Goal: Transaction & Acquisition: Purchase product/service

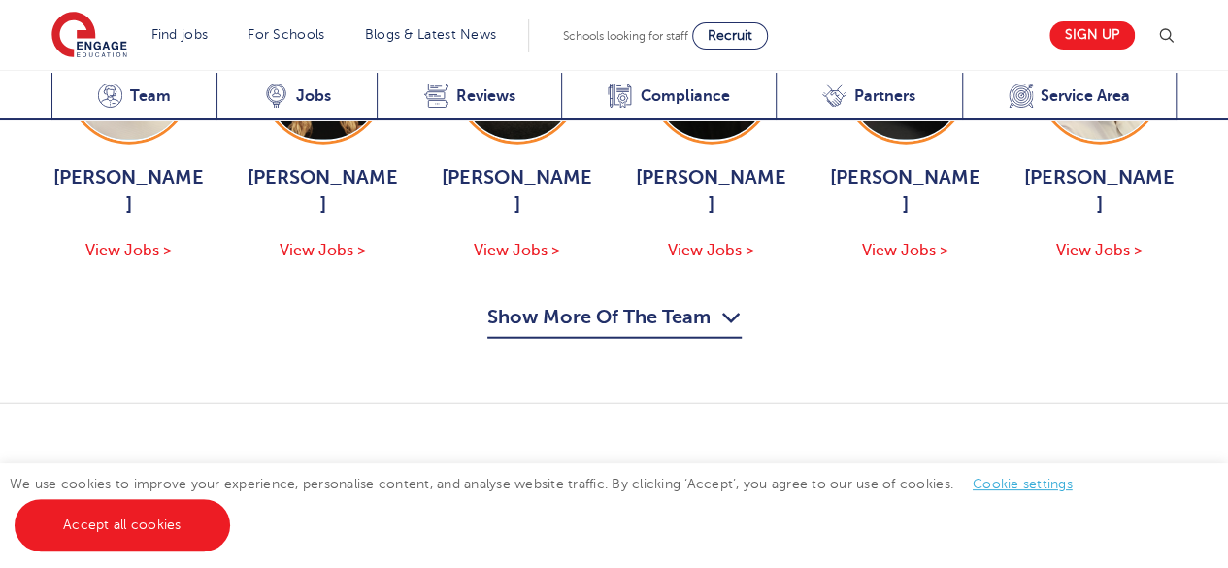
scroll to position [2295, 0]
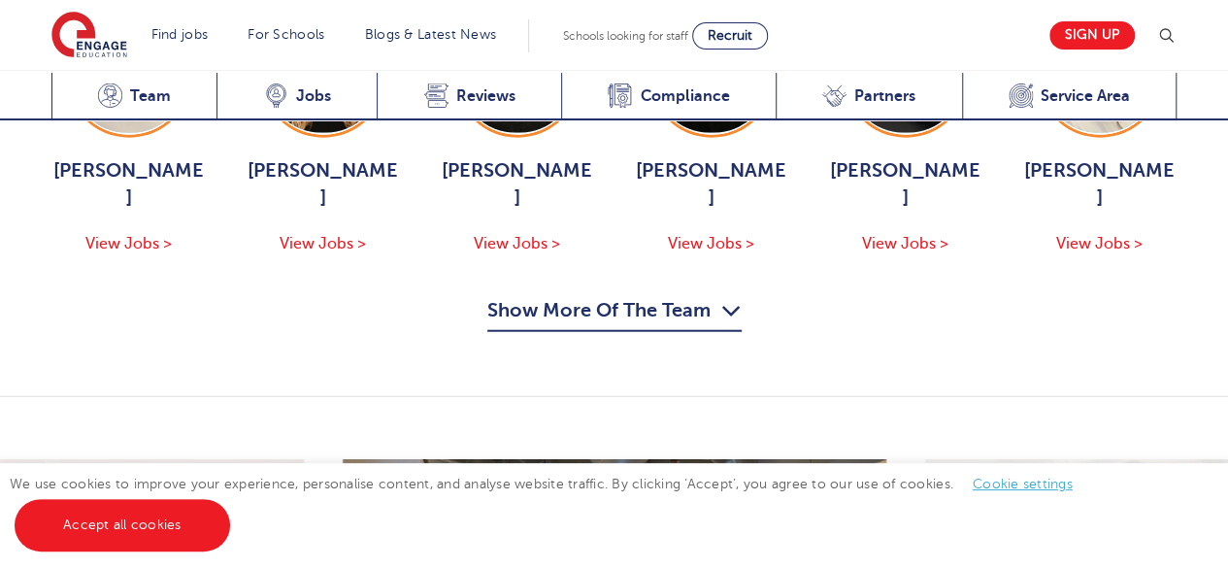
click at [503, 295] on button "Show More Of The Team" at bounding box center [614, 313] width 254 height 37
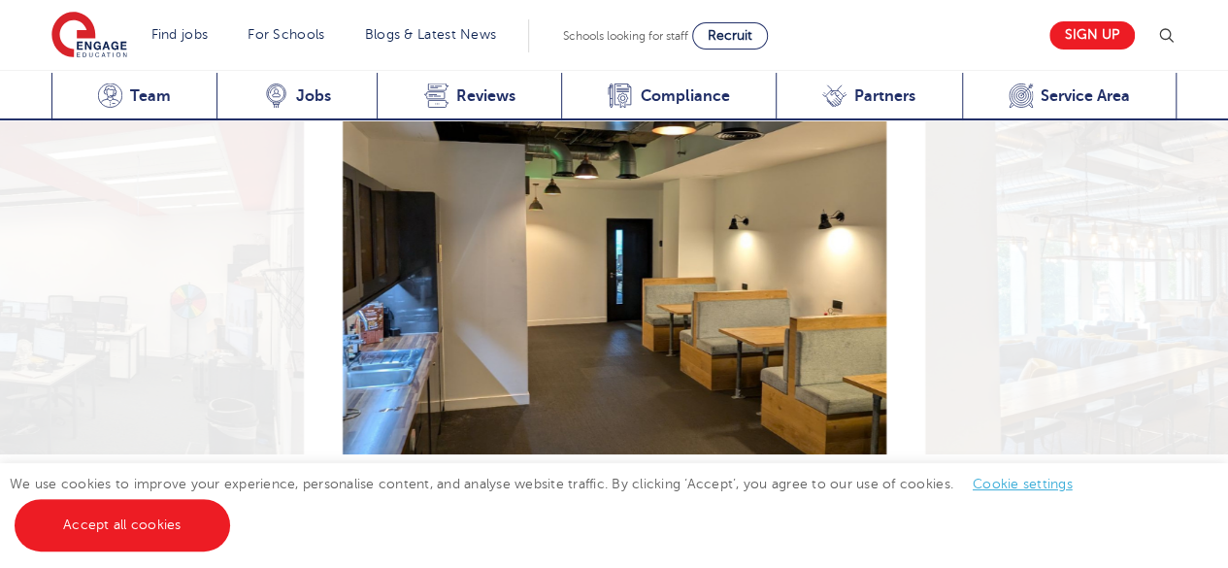
scroll to position [3516, 0]
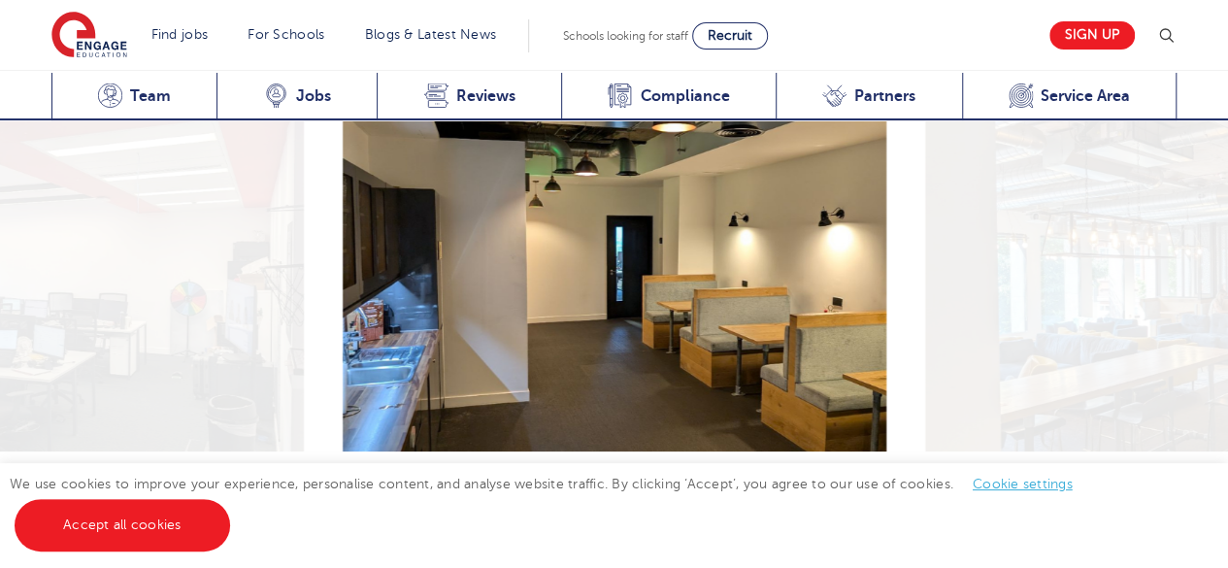
click at [862, 477] on button "Next" at bounding box center [866, 496] width 39 height 39
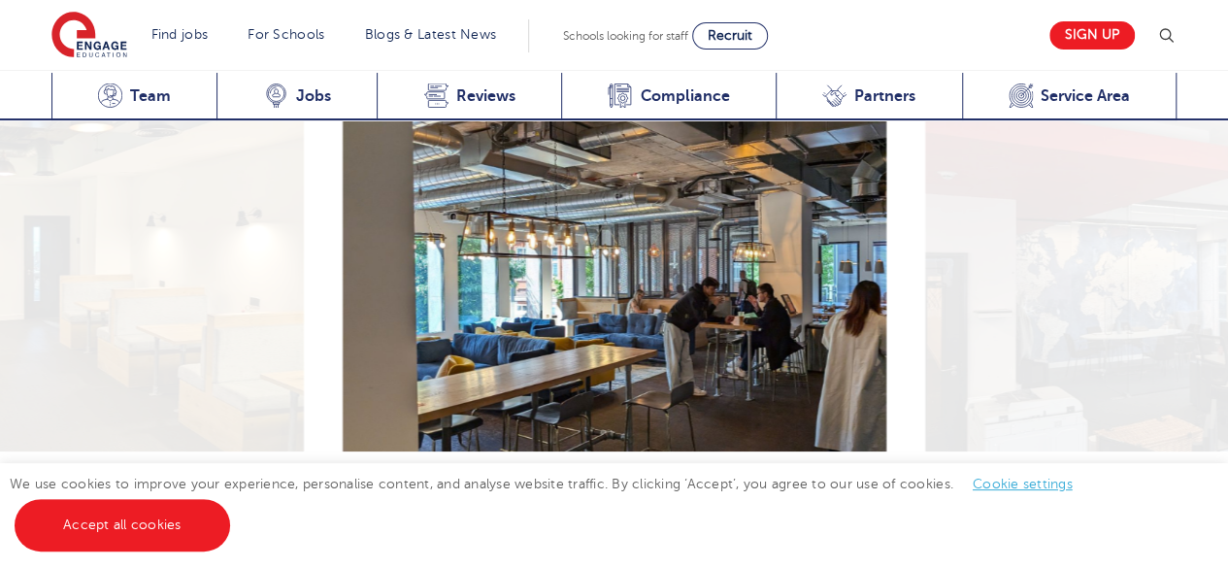
click at [862, 477] on button "Next" at bounding box center [866, 496] width 39 height 39
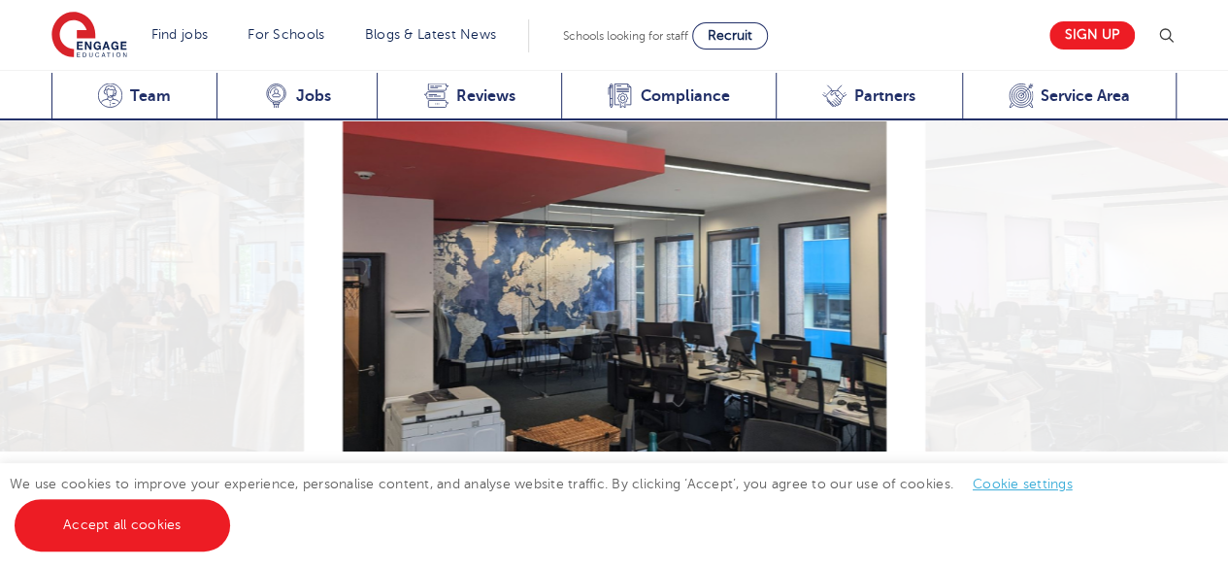
click at [862, 477] on button "Next" at bounding box center [866, 496] width 39 height 39
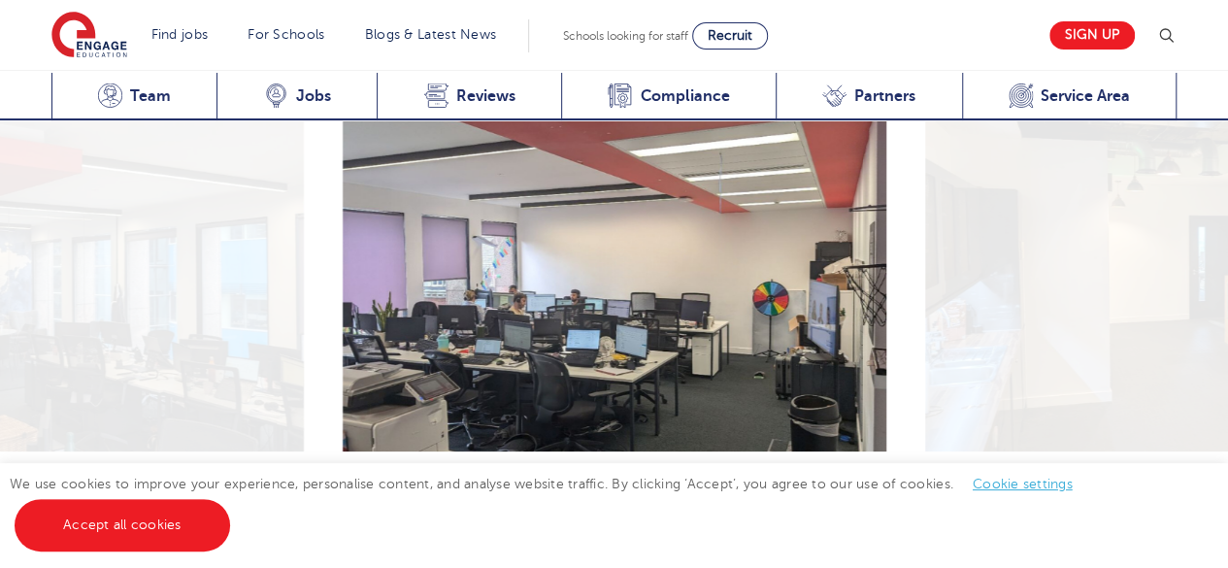
click at [862, 477] on button "Next" at bounding box center [866, 496] width 39 height 39
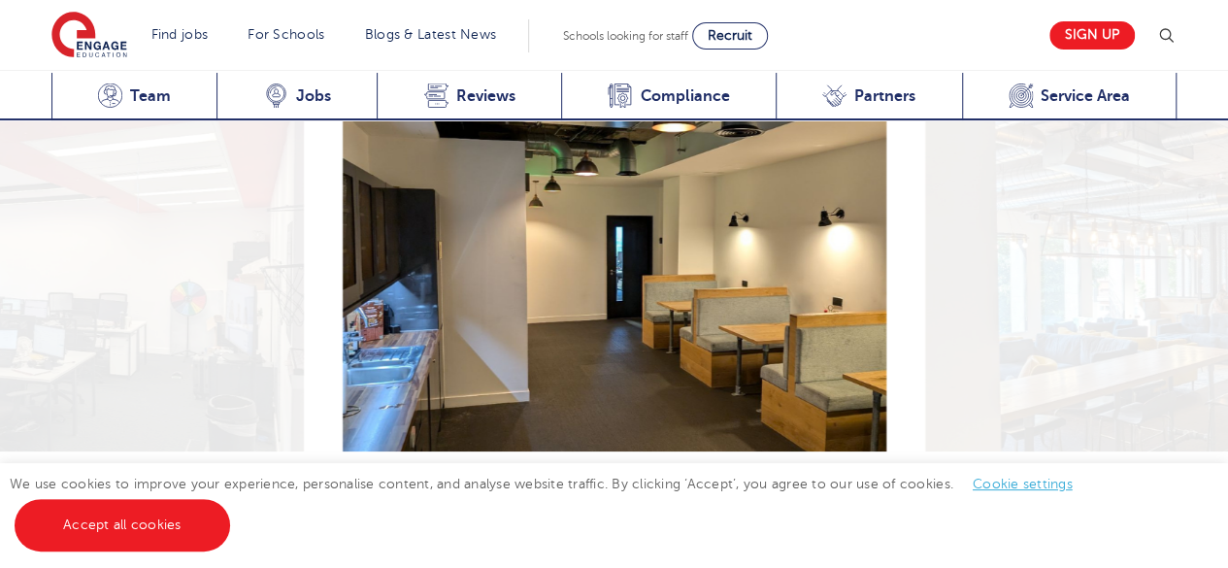
click at [862, 477] on button "Next" at bounding box center [866, 496] width 39 height 39
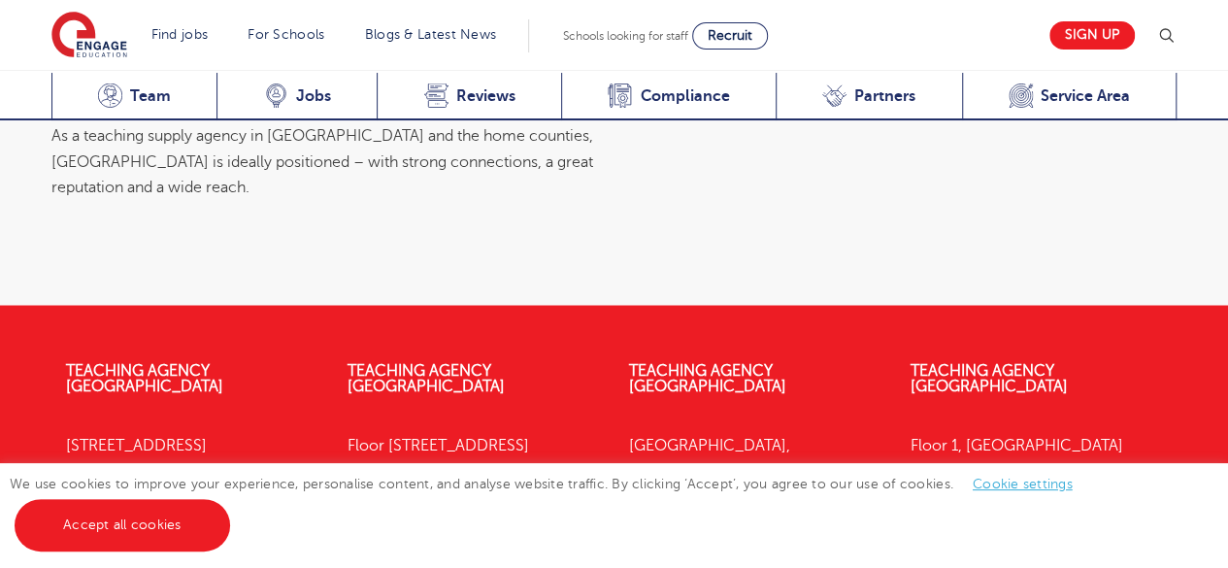
scroll to position [8224, 0]
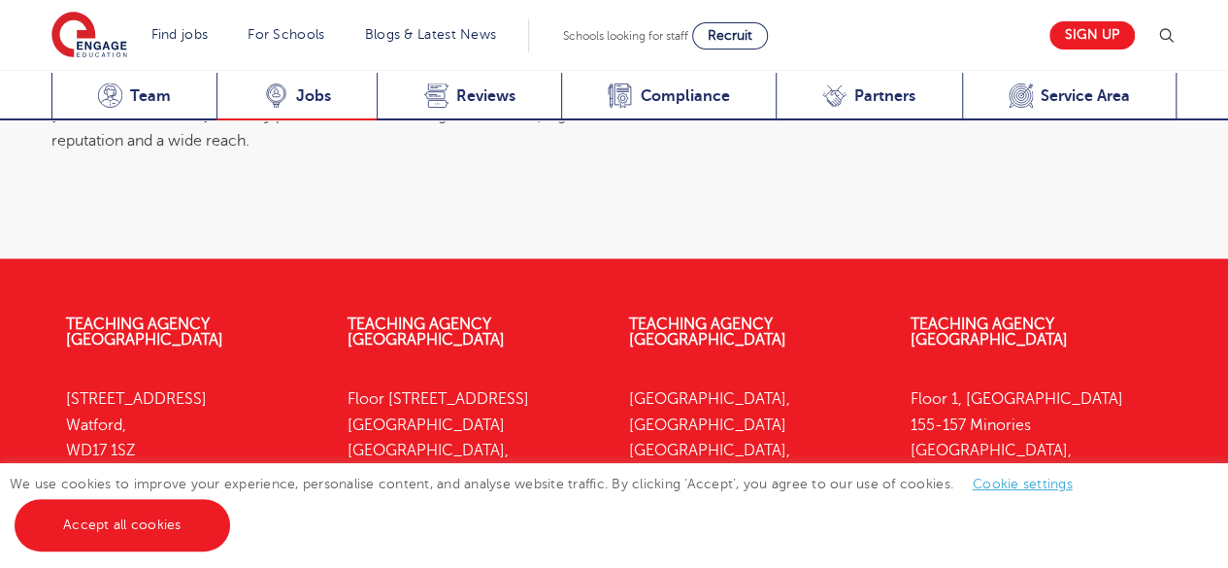
click at [303, 99] on span "Jobs" at bounding box center [313, 95] width 35 height 19
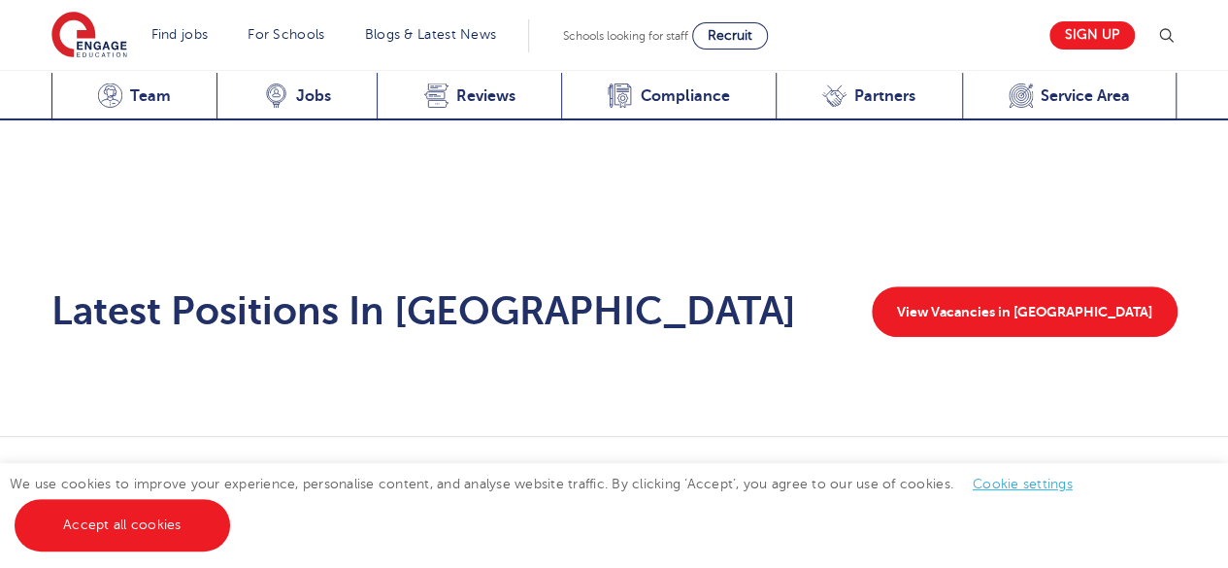
scroll to position [3954, 0]
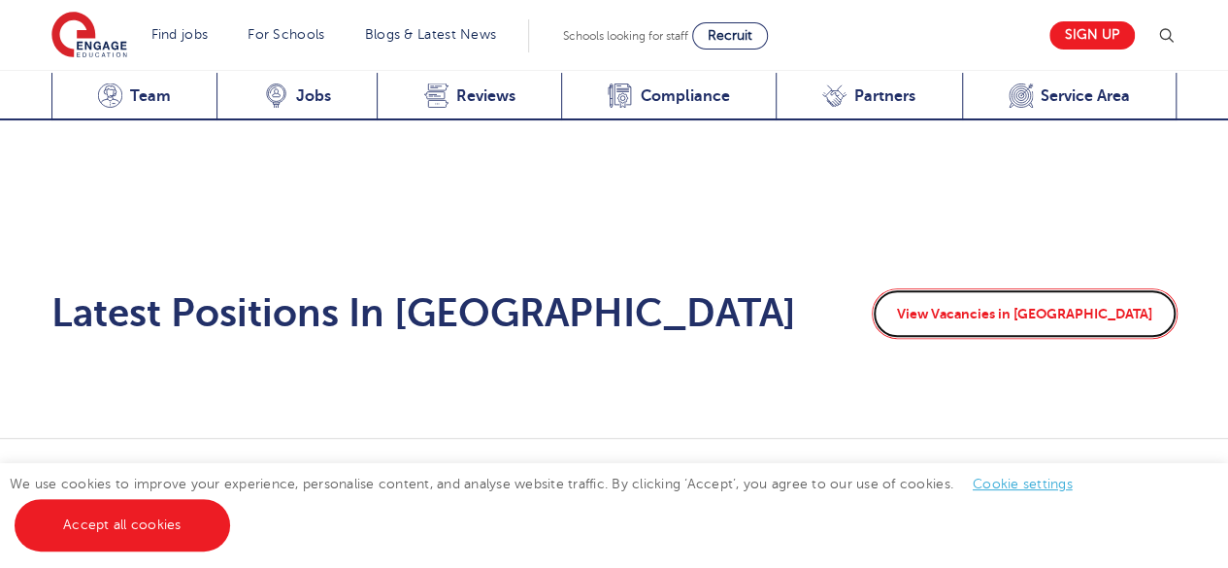
click at [1056, 288] on link "View Vacancies in London" at bounding box center [1025, 313] width 306 height 50
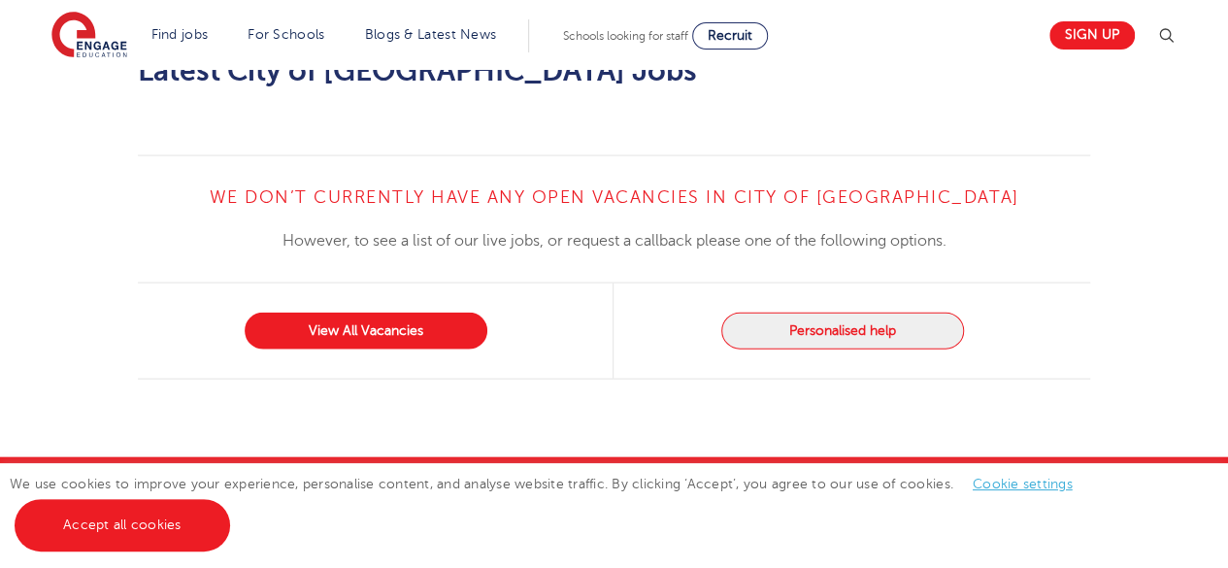
scroll to position [2002, 0]
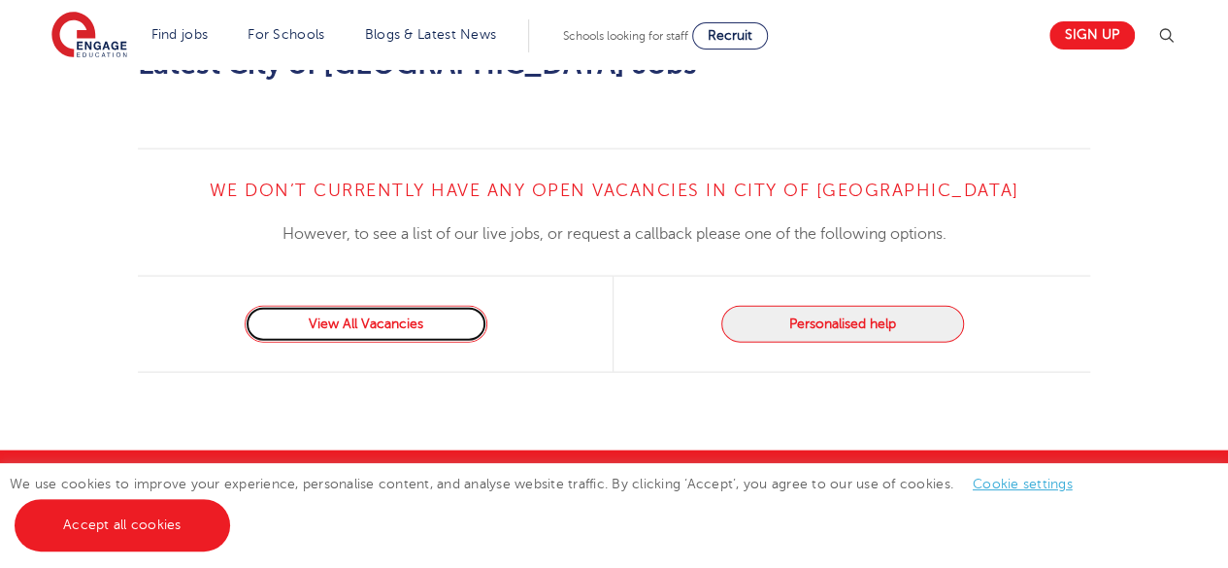
click at [353, 306] on link "View All Vacancies" at bounding box center [366, 324] width 243 height 37
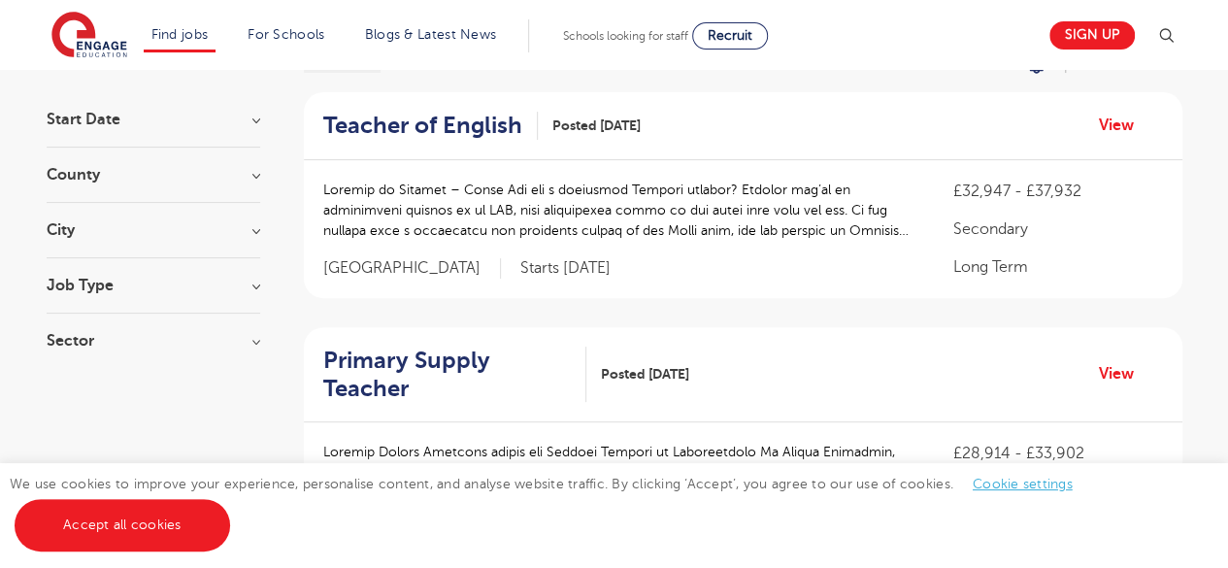
scroll to position [175, 0]
click at [256, 284] on h3 "Job Type" at bounding box center [154, 285] width 214 height 16
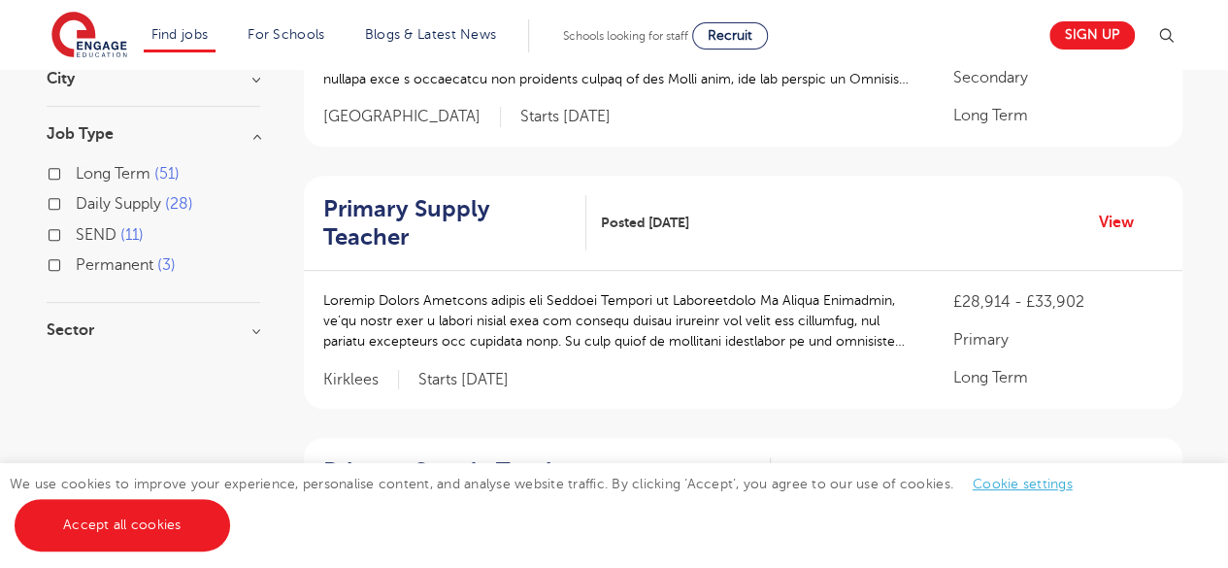
scroll to position [327, 0]
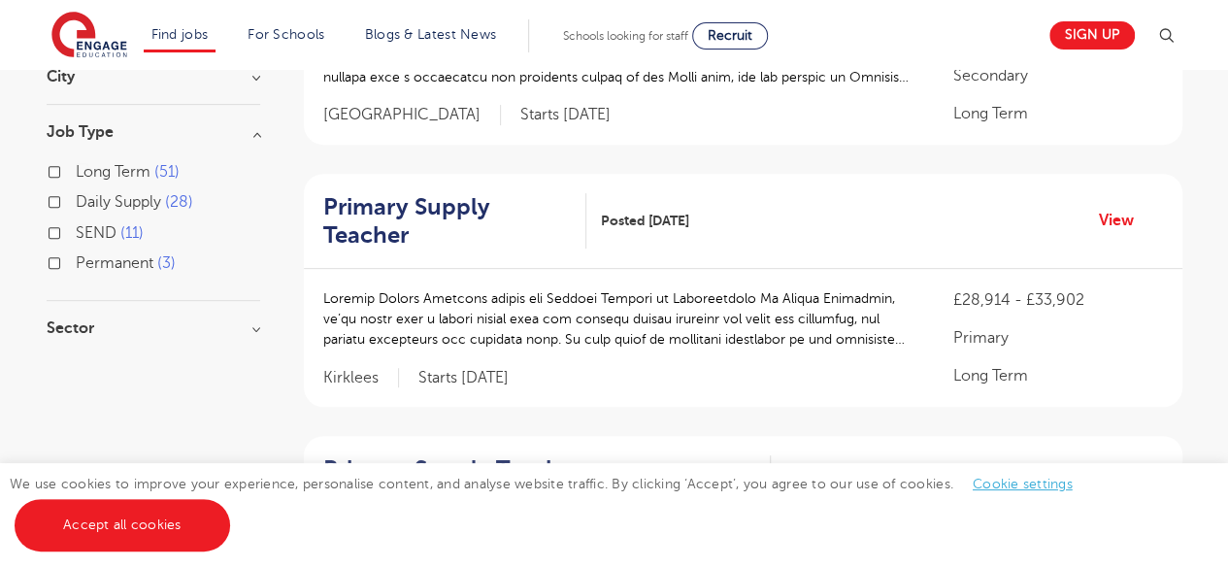
click at [249, 328] on h3 "Sector" at bounding box center [154, 328] width 214 height 16
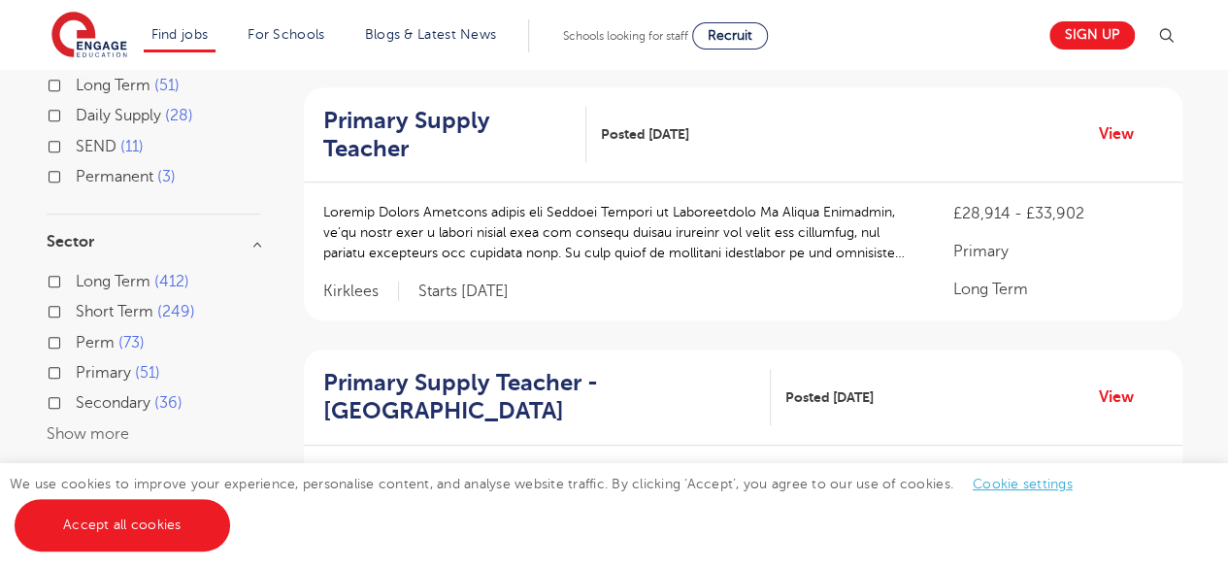
scroll to position [414, 0]
click at [76, 397] on label "Secondary 36" at bounding box center [129, 401] width 107 height 25
click at [76, 397] on input "Secondary 36" at bounding box center [82, 399] width 13 height 13
checkbox input "true"
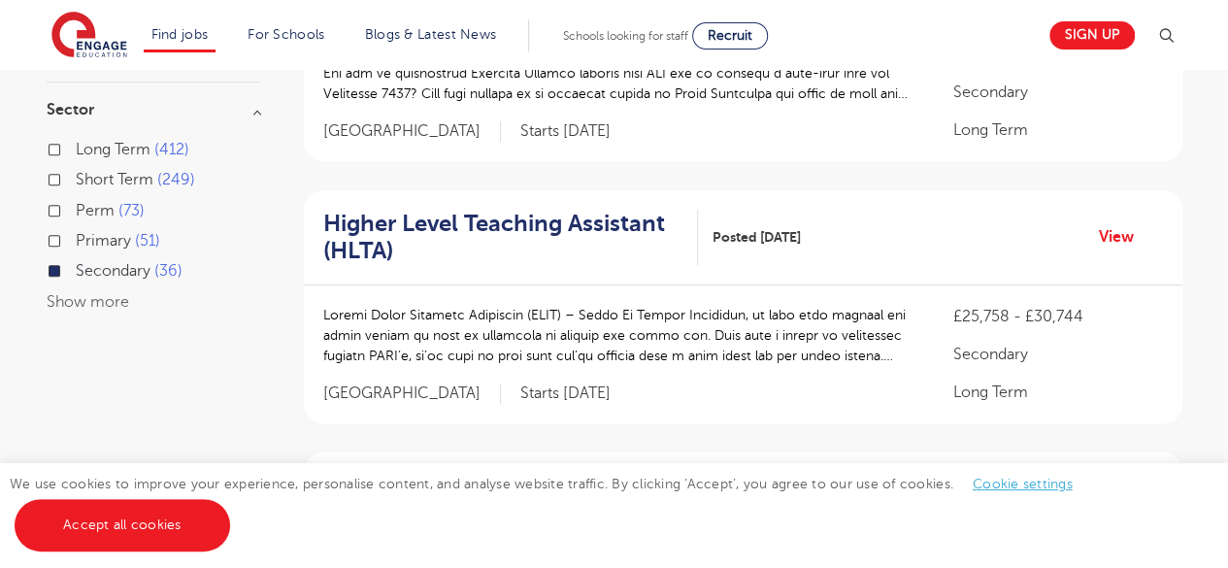
scroll to position [547, 0]
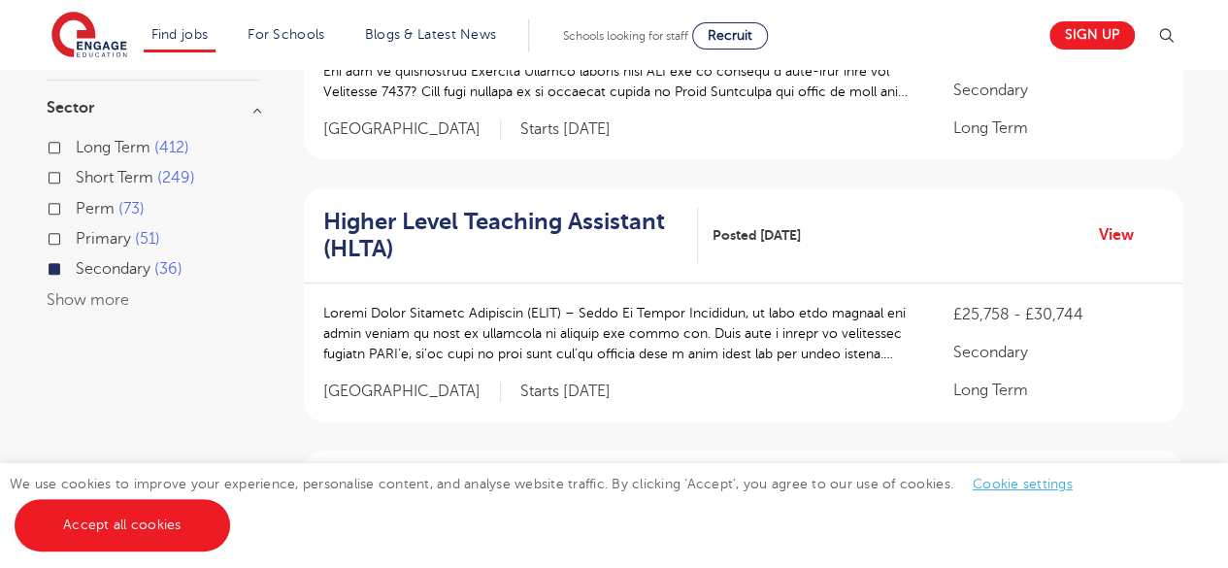
click at [89, 291] on button "Show more" at bounding box center [88, 299] width 83 height 17
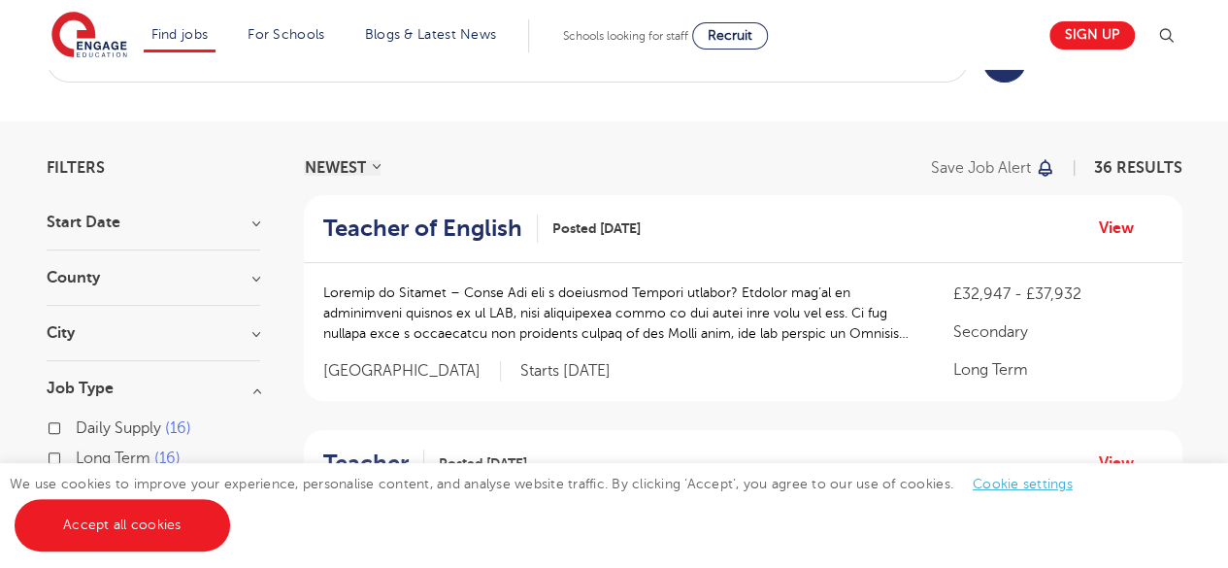
scroll to position [0, 0]
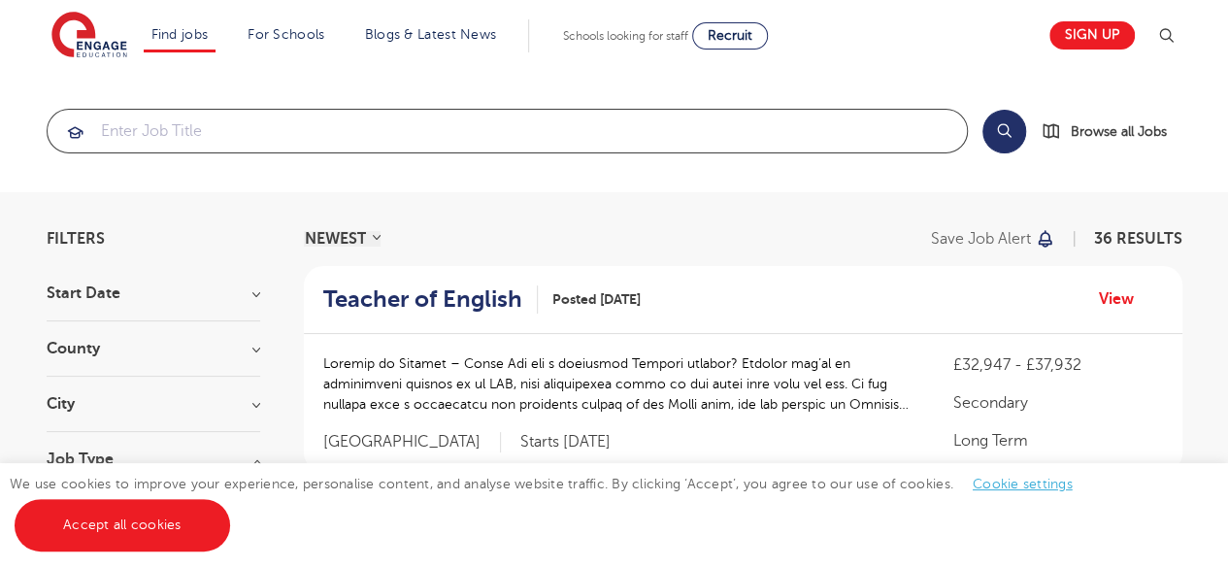
click at [599, 130] on input "search" at bounding box center [507, 131] width 919 height 43
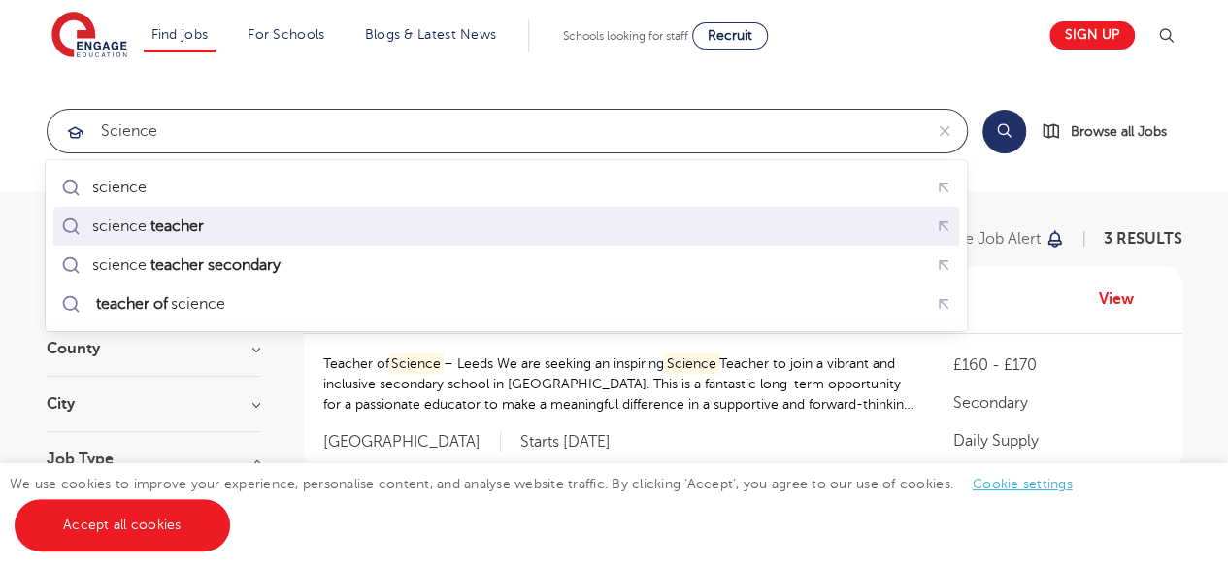
click at [406, 212] on div "science teacher" at bounding box center [506, 227] width 898 height 30
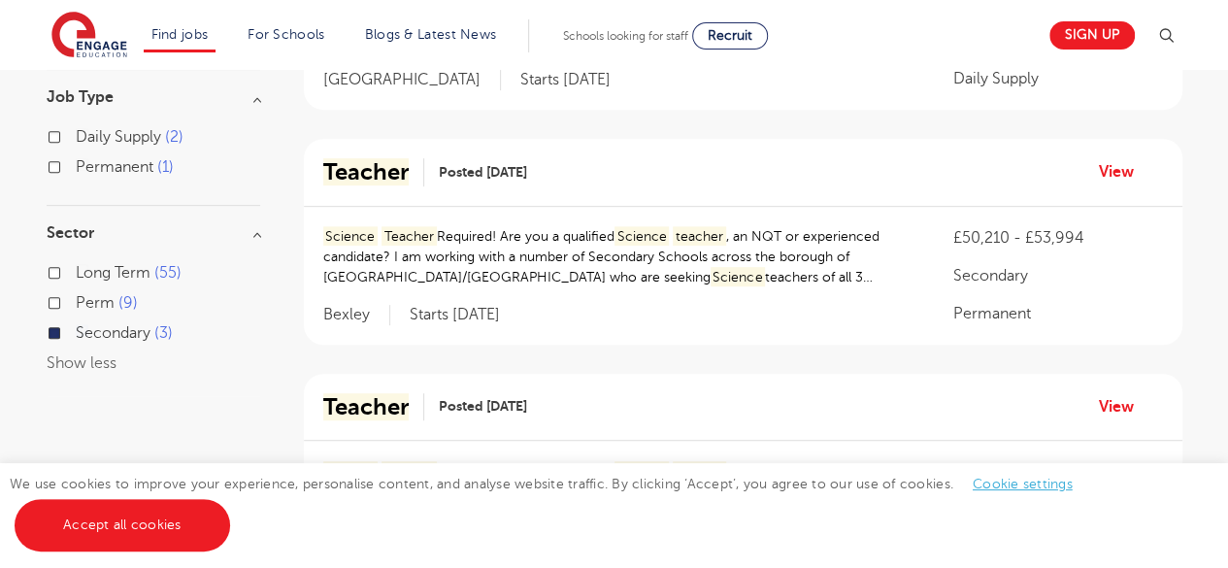
scroll to position [360, 0]
type input "science teacher"
click at [341, 172] on mark "Teacher" at bounding box center [365, 173] width 85 height 27
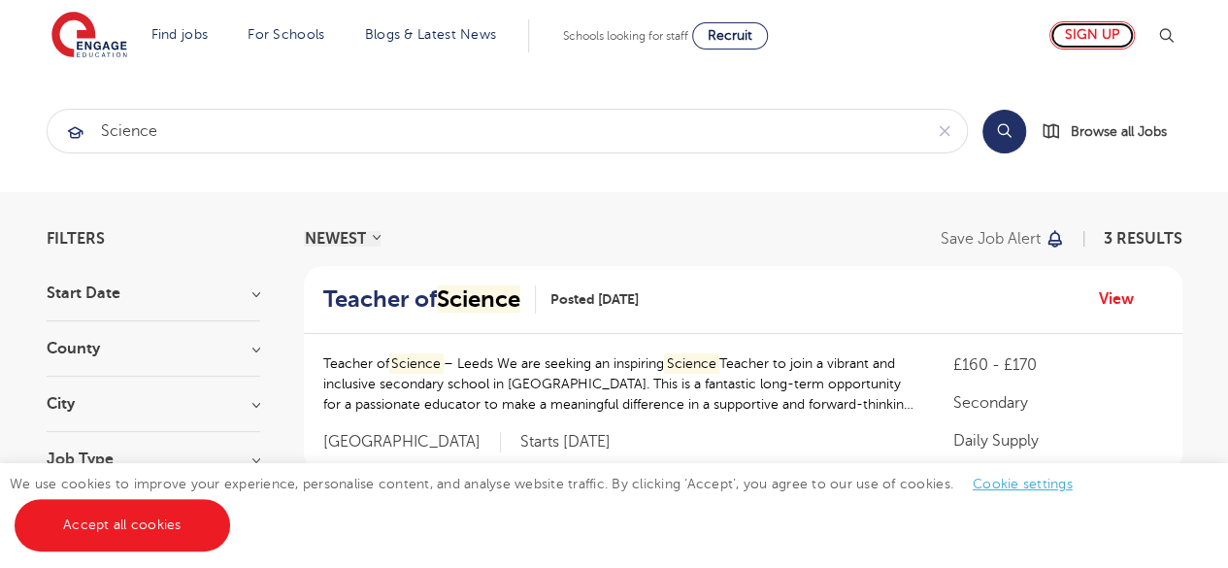
click at [1103, 35] on link "Sign up" at bounding box center [1091, 35] width 85 height 28
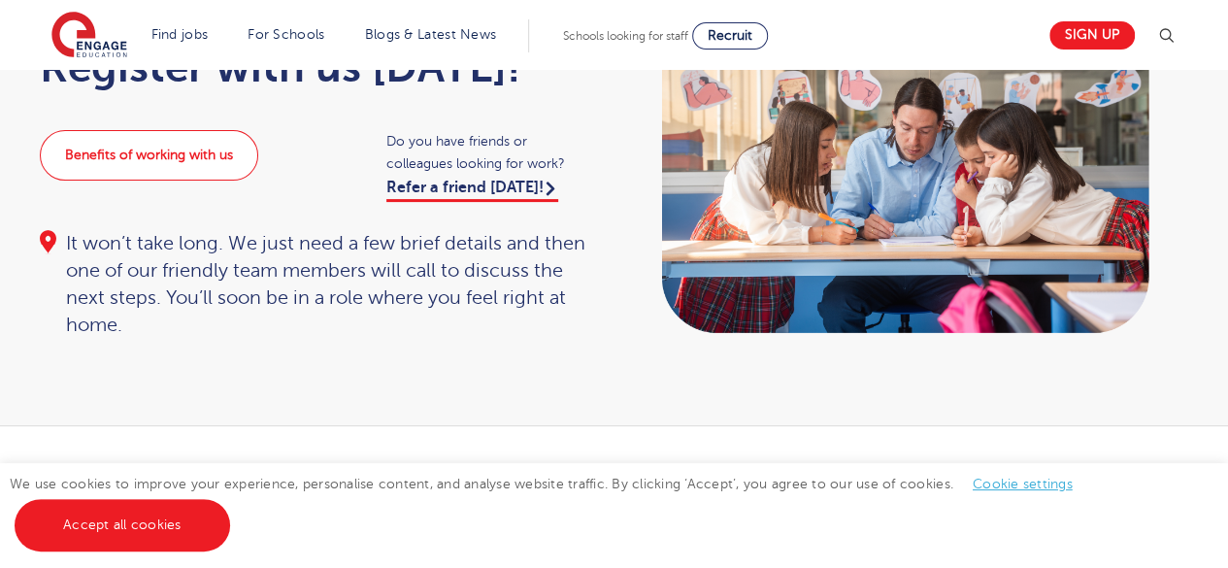
scroll to position [184, 0]
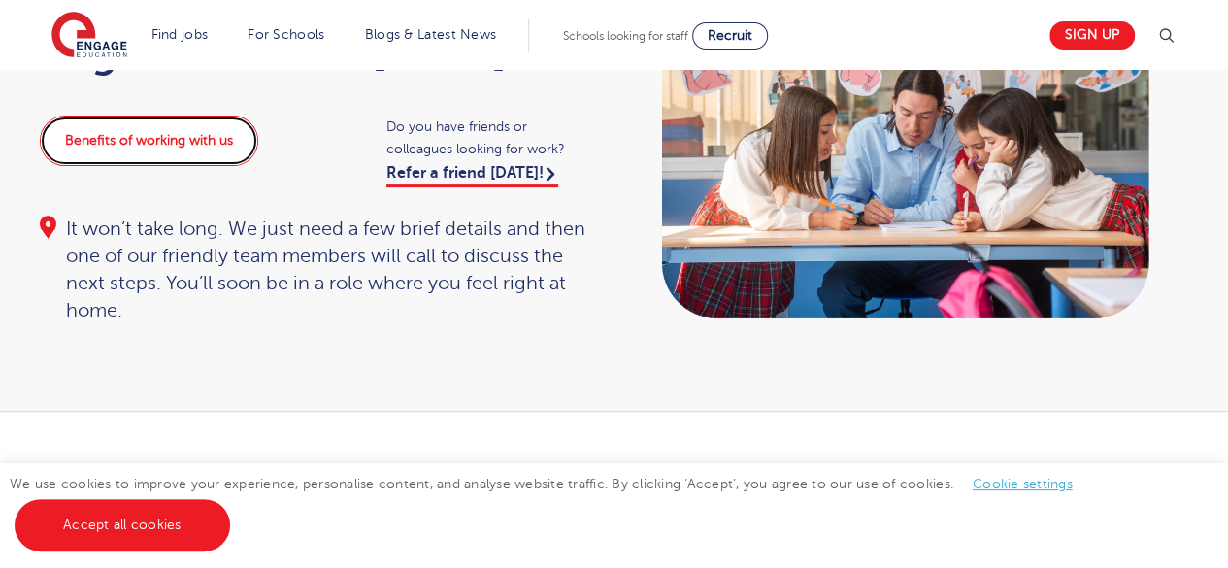
click at [203, 133] on link "Benefits of working with us" at bounding box center [149, 141] width 218 height 50
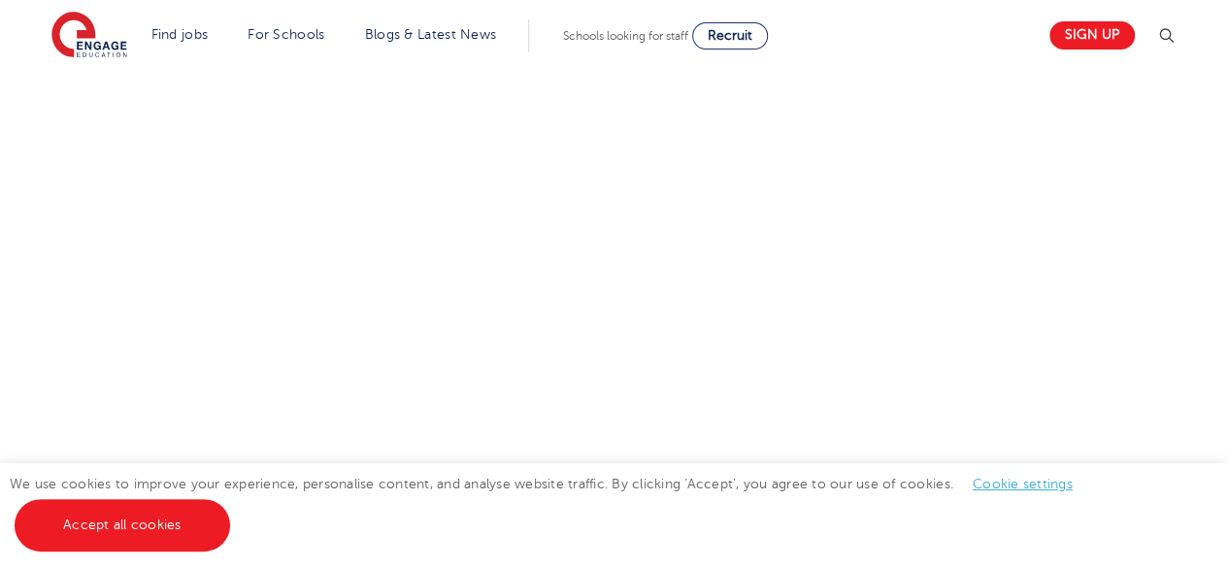
scroll to position [644, 0]
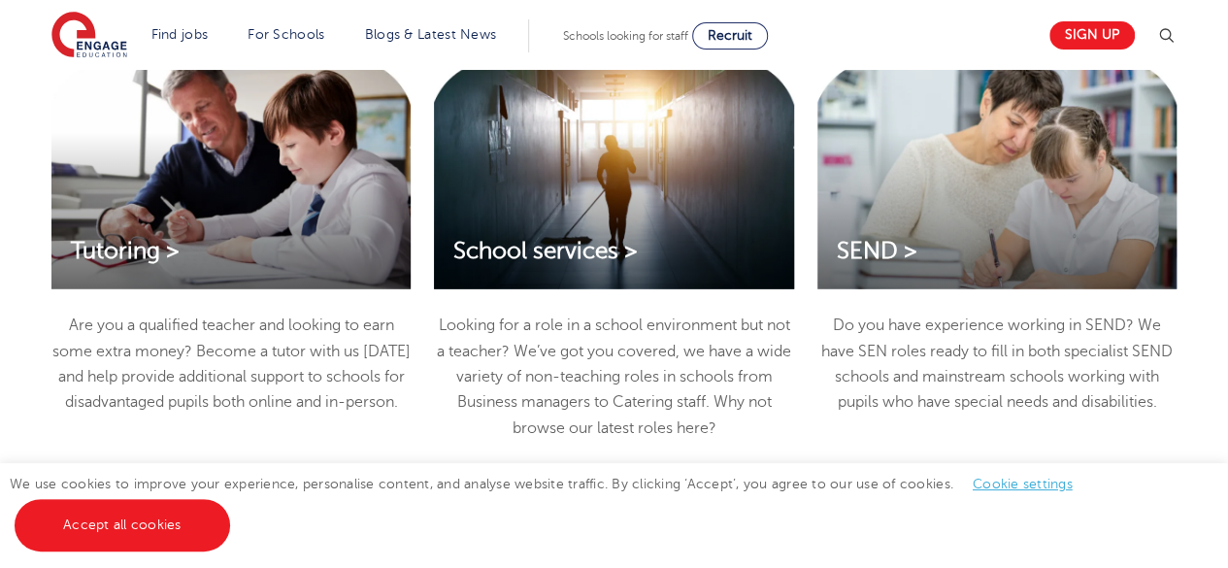
scroll to position [2538, 0]
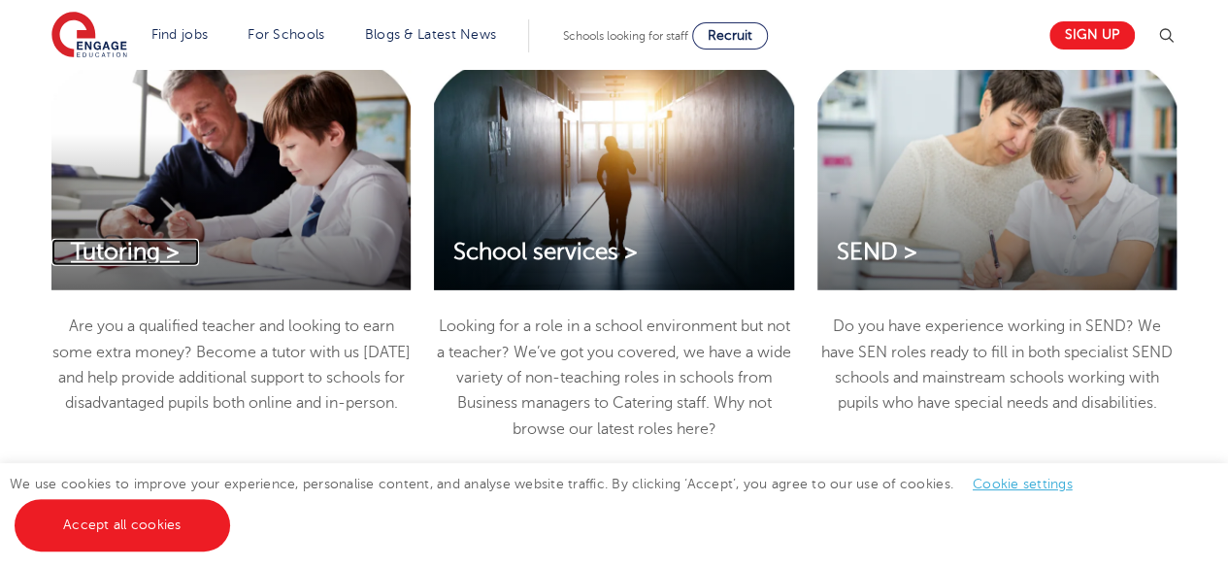
click at [125, 246] on span "Tutoring >" at bounding box center [125, 252] width 109 height 26
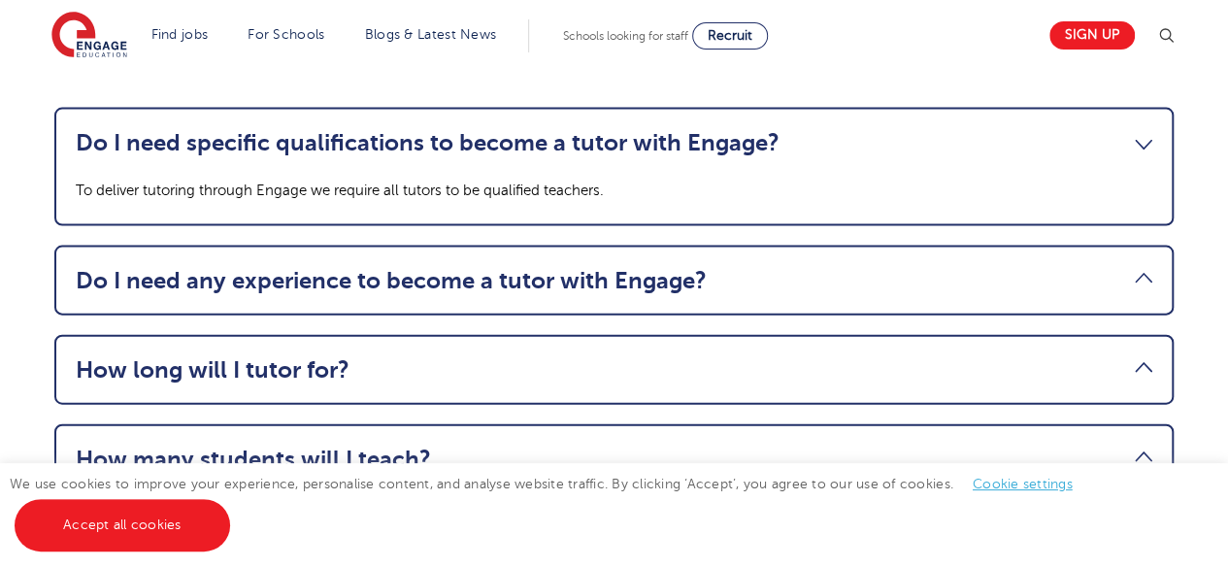
scroll to position [2015, 0]
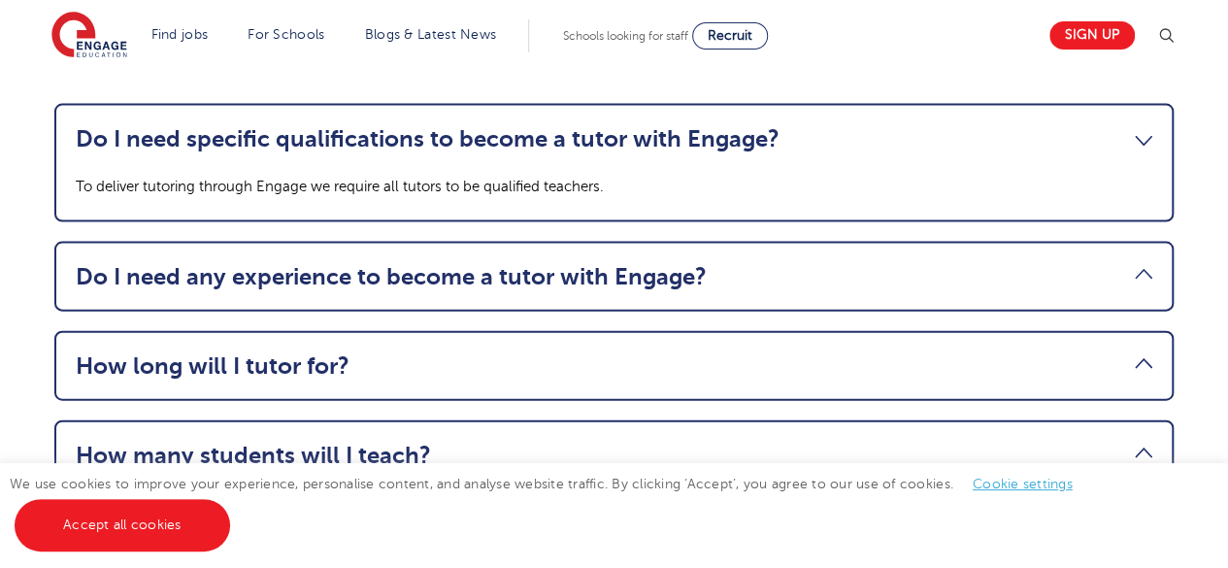
click at [485, 282] on link "Do I need any experience to become a tutor with Engage?" at bounding box center [614, 276] width 1076 height 27
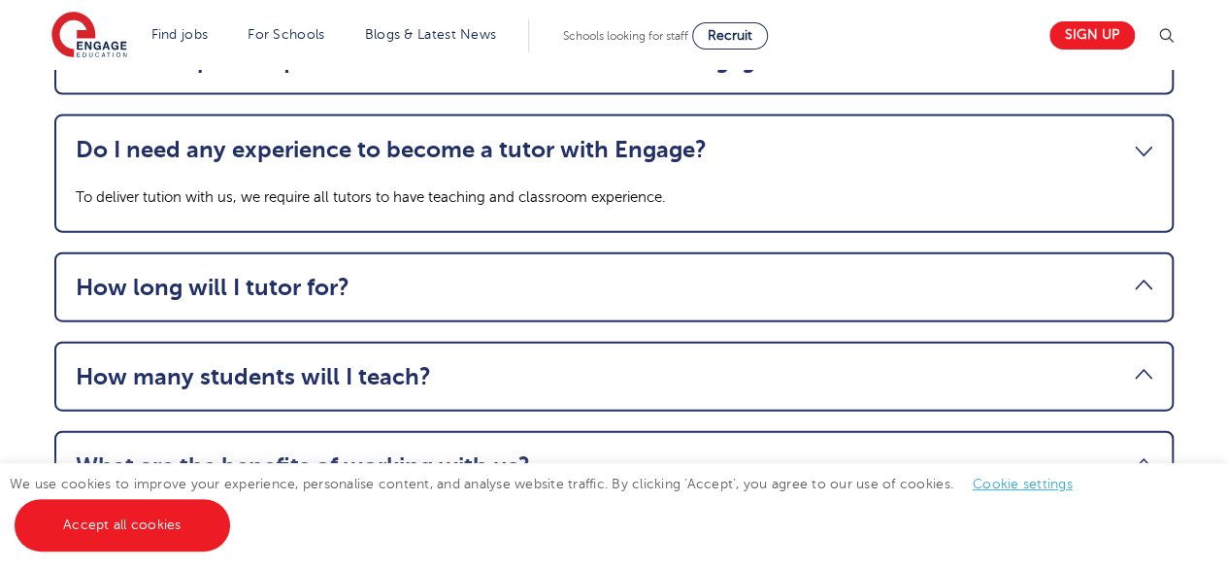
scroll to position [2095, 0]
click at [475, 279] on link "How long will I tutor for?" at bounding box center [614, 286] width 1076 height 27
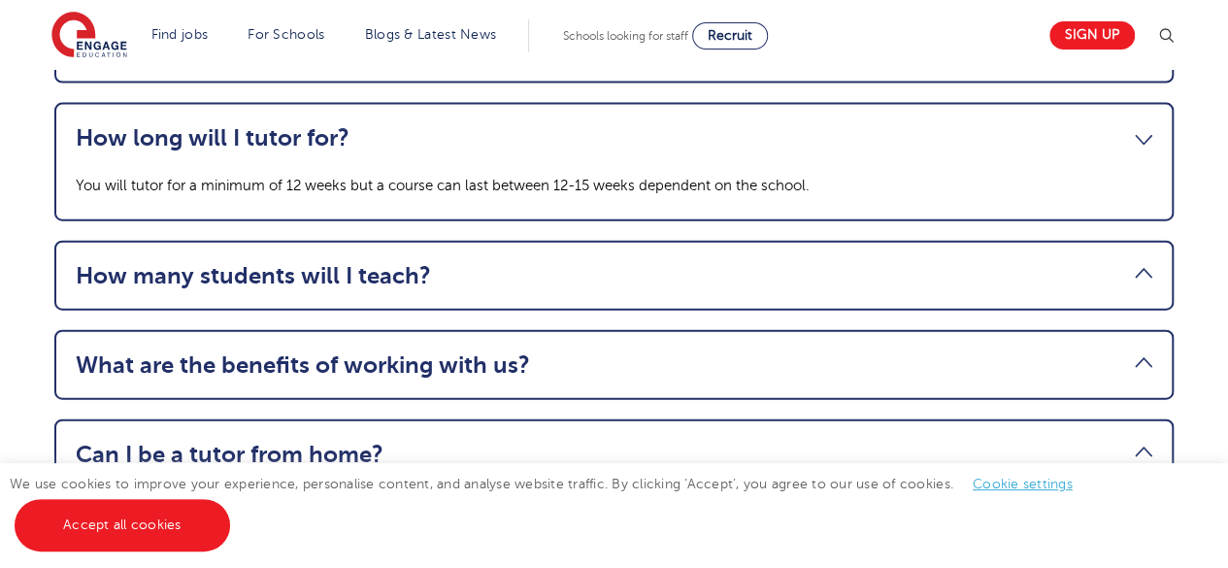
scroll to position [2217, 0]
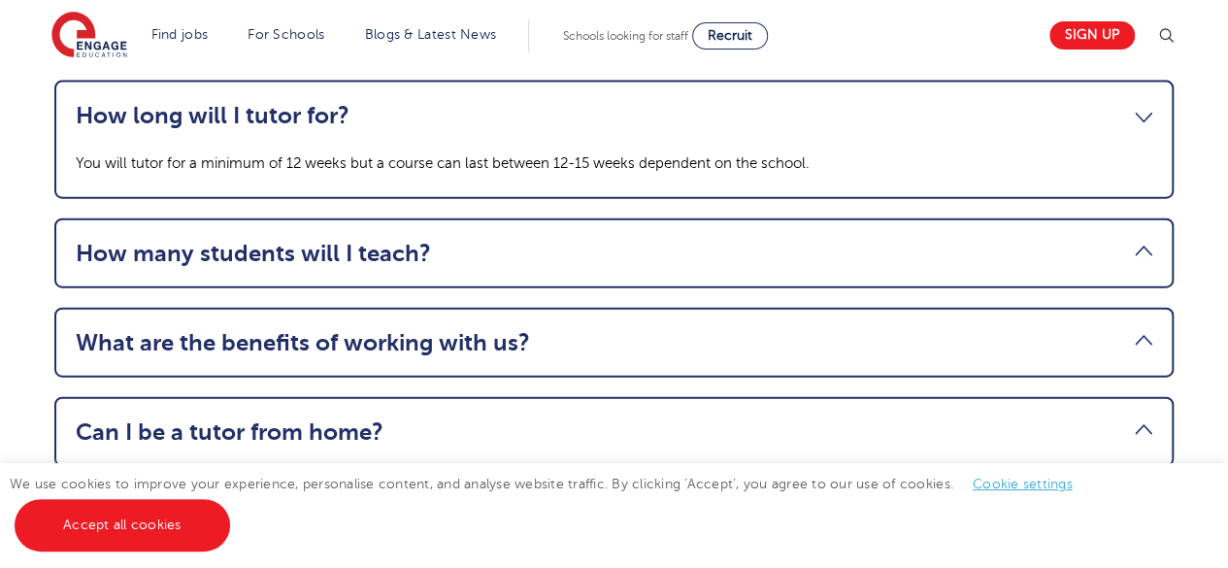
click at [570, 251] on link "How many students will I teach?" at bounding box center [614, 253] width 1076 height 27
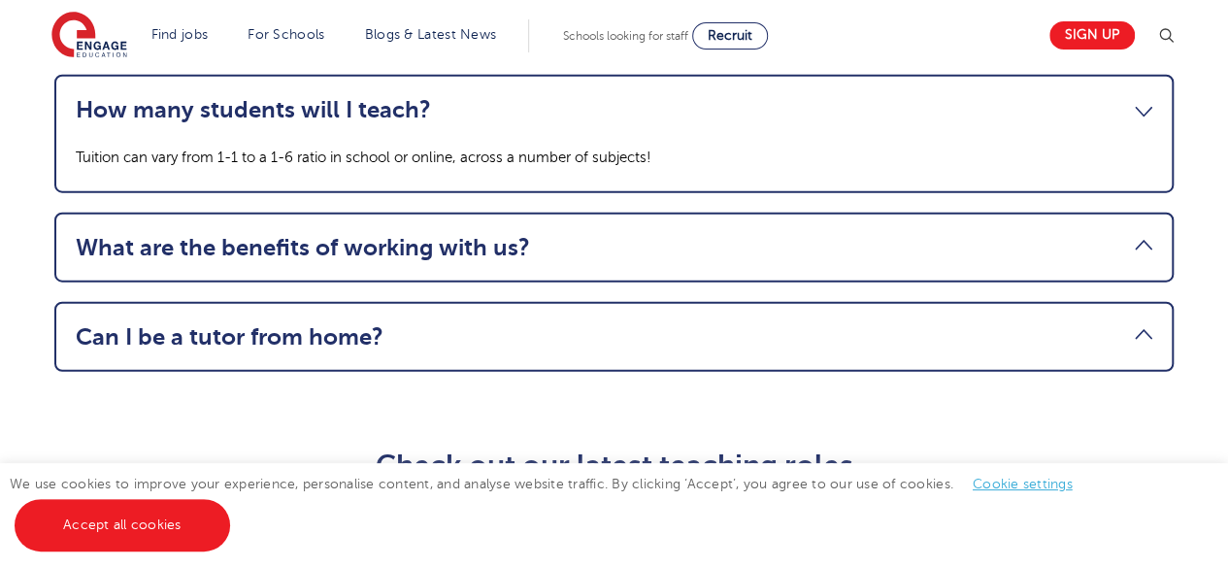
scroll to position [2310, 0]
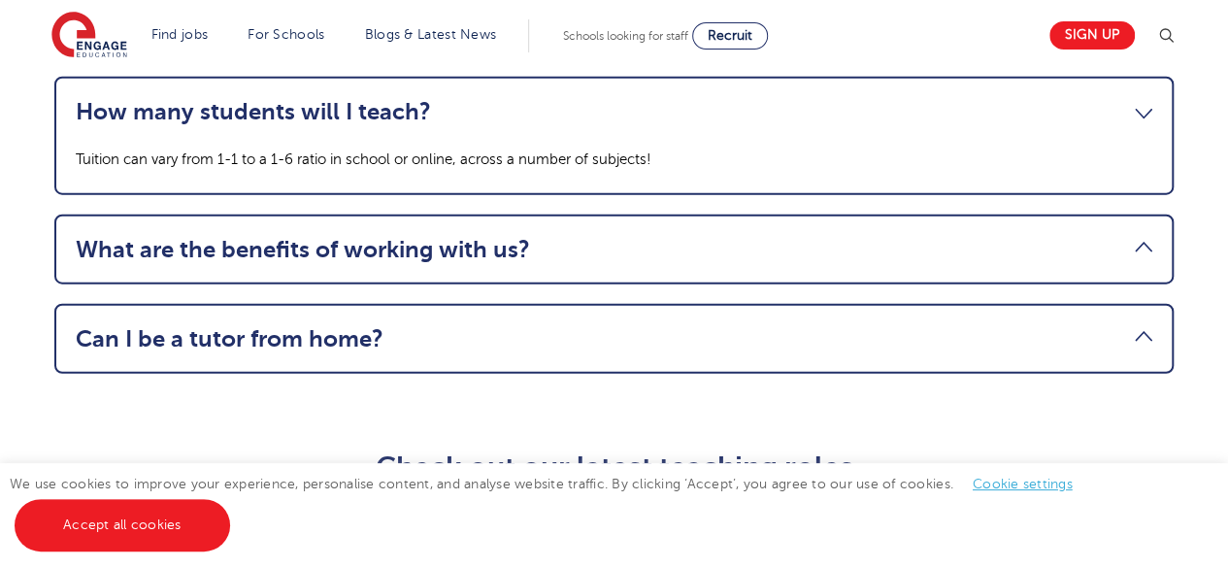
click at [570, 251] on link "What are the benefits of working with us?" at bounding box center [614, 249] width 1076 height 27
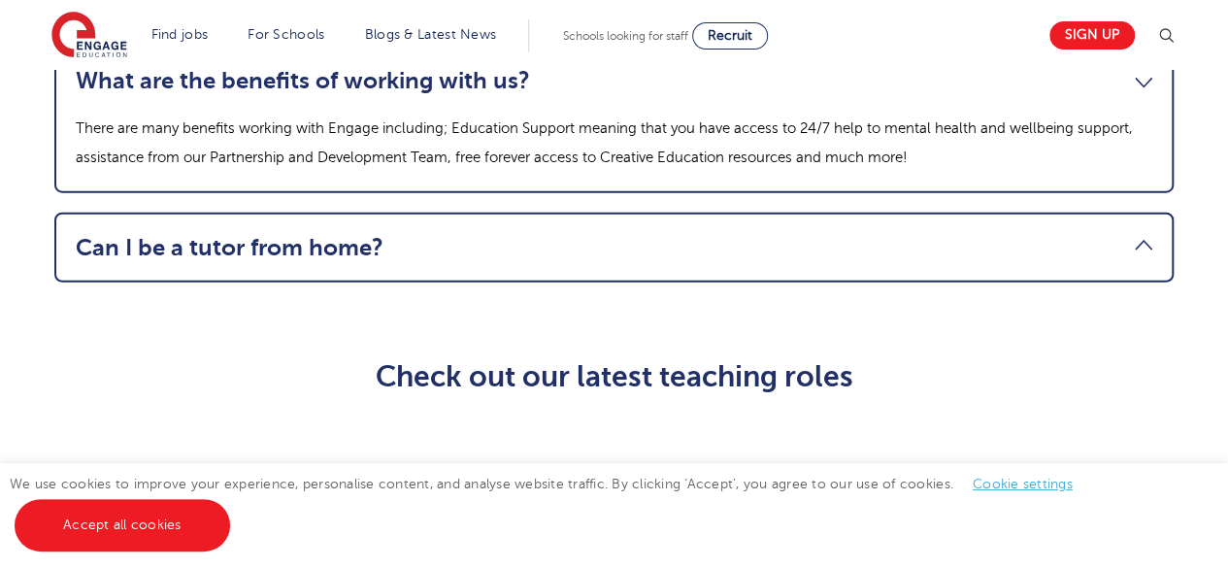
scroll to position [2431, 0]
click at [564, 246] on link "Can I be a tutor from home?" at bounding box center [614, 246] width 1076 height 27
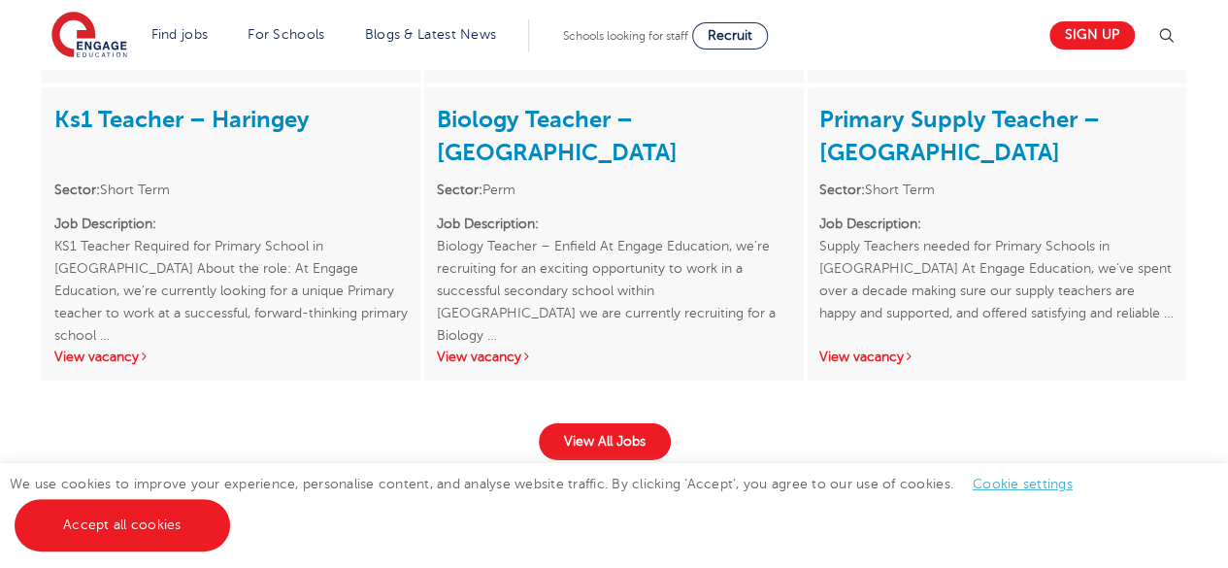
scroll to position [3141, 0]
click at [472, 350] on link "View vacancy" at bounding box center [484, 355] width 95 height 15
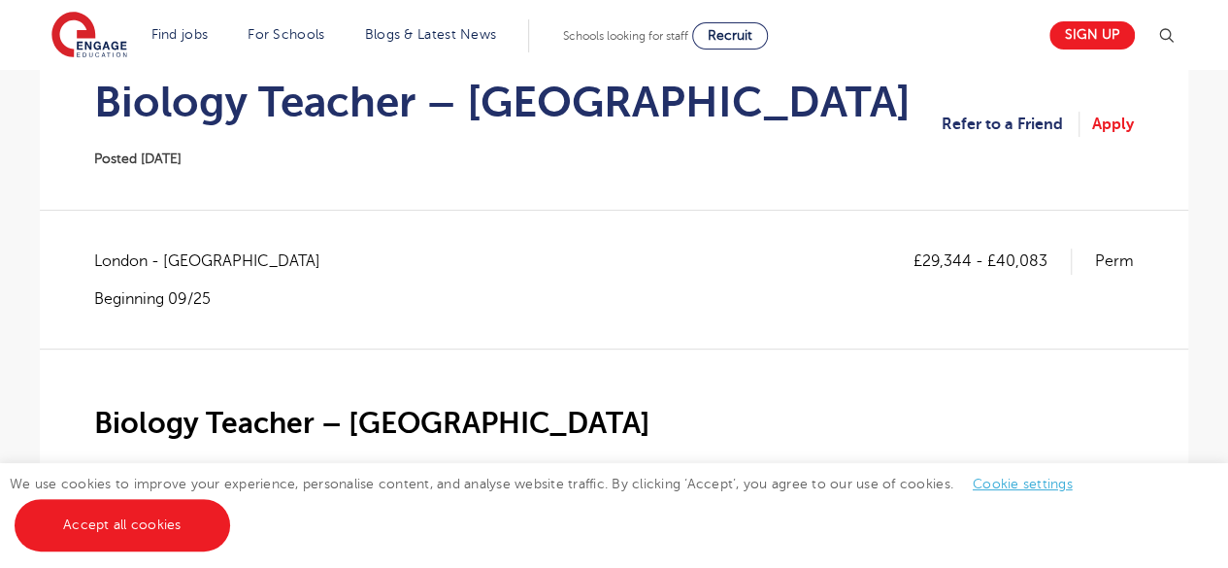
scroll to position [245, 0]
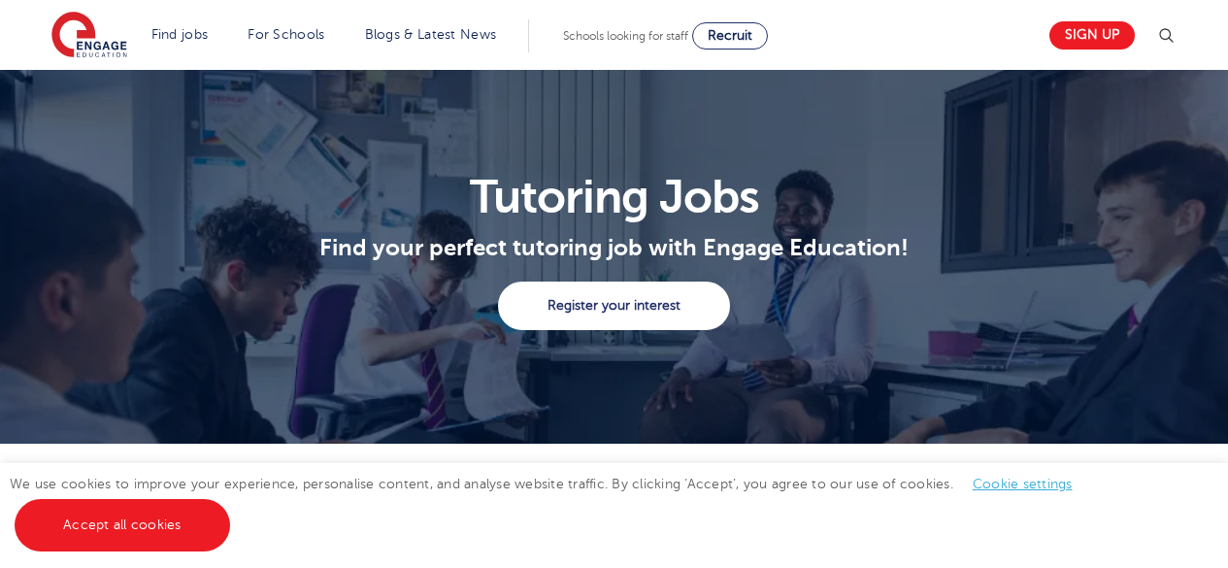
scroll to position [3141, 0]
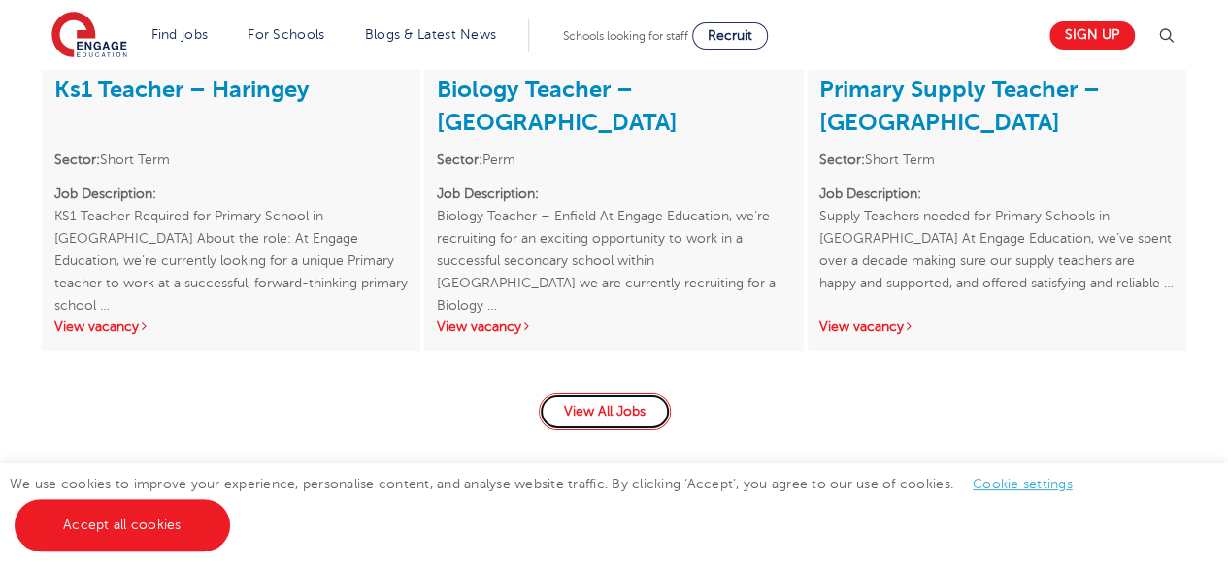
click at [588, 421] on link "View All Jobs" at bounding box center [605, 411] width 132 height 37
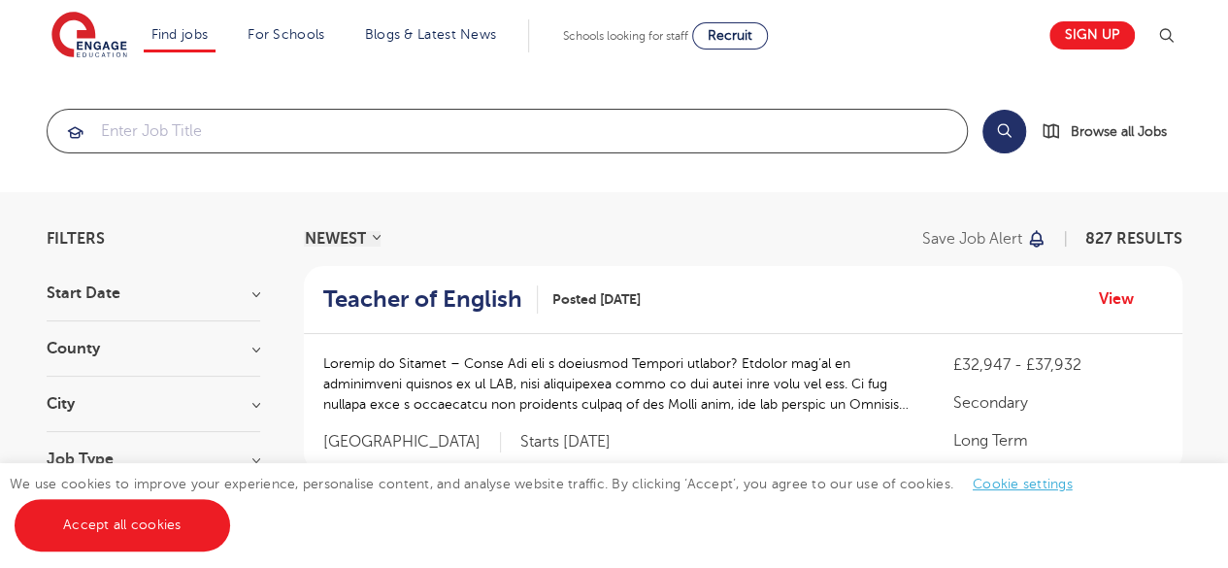
click at [223, 131] on input "search" at bounding box center [507, 131] width 919 height 43
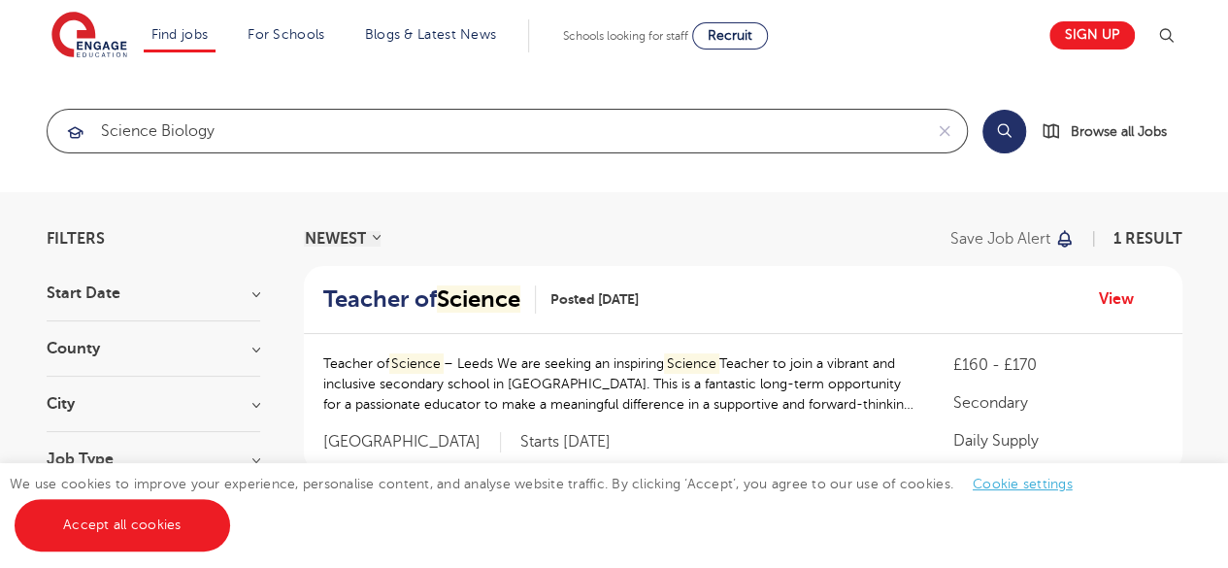
type input "science biology"
click button "Submit" at bounding box center [0, 0] width 0 height 0
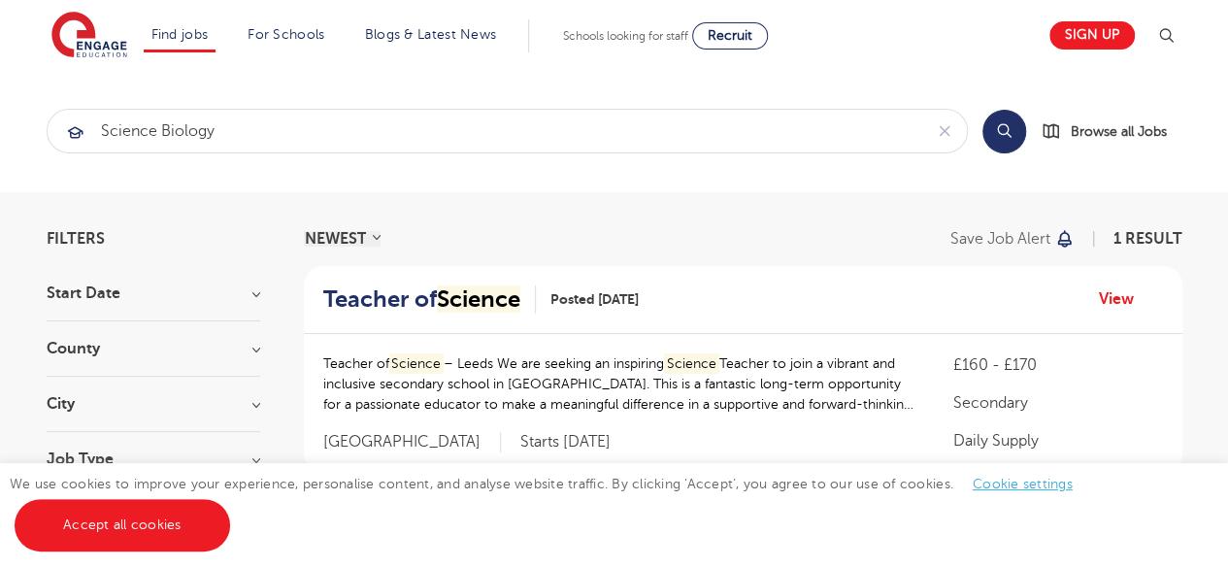
click at [1011, 131] on button "Search" at bounding box center [1004, 132] width 44 height 44
